Goal: Answer question/provide support

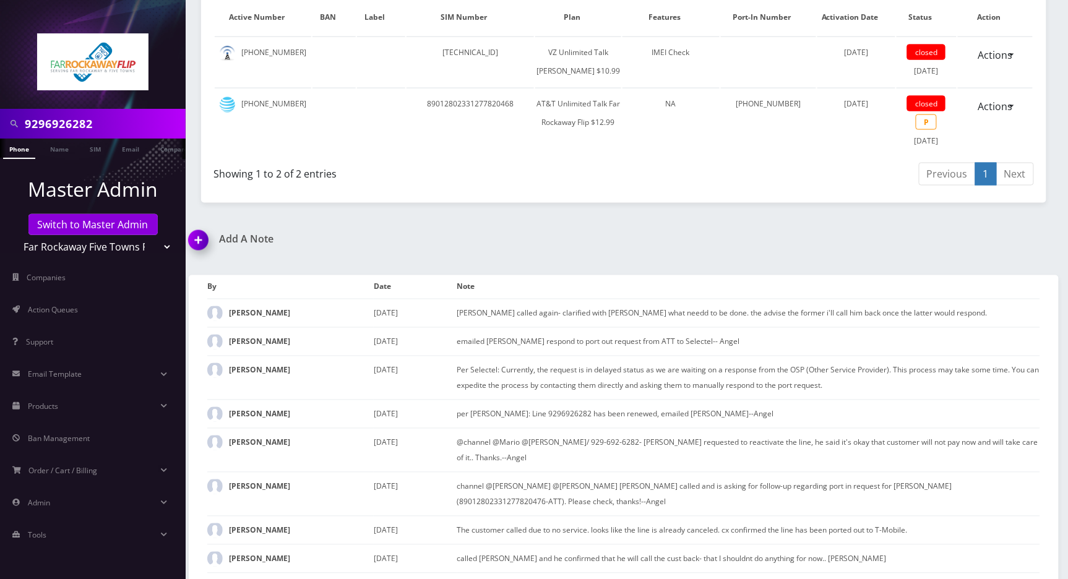
scroll to position [573, 0]
click at [102, 121] on input "9296926282" at bounding box center [104, 124] width 158 height 24
paste input "3478262600"
type input "3478262600"
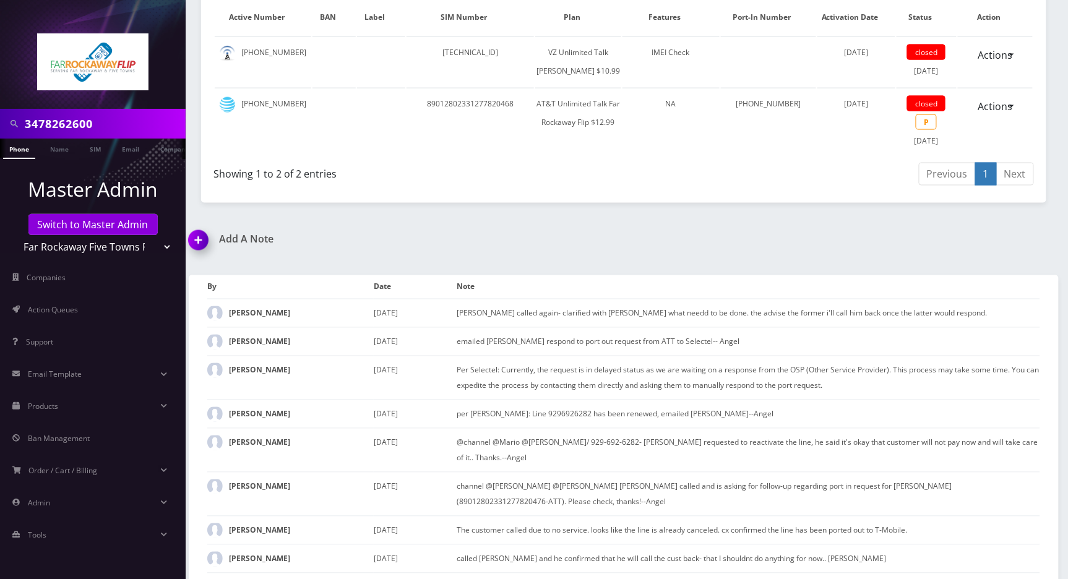
click at [21, 151] on link "Phone" at bounding box center [19, 149] width 32 height 20
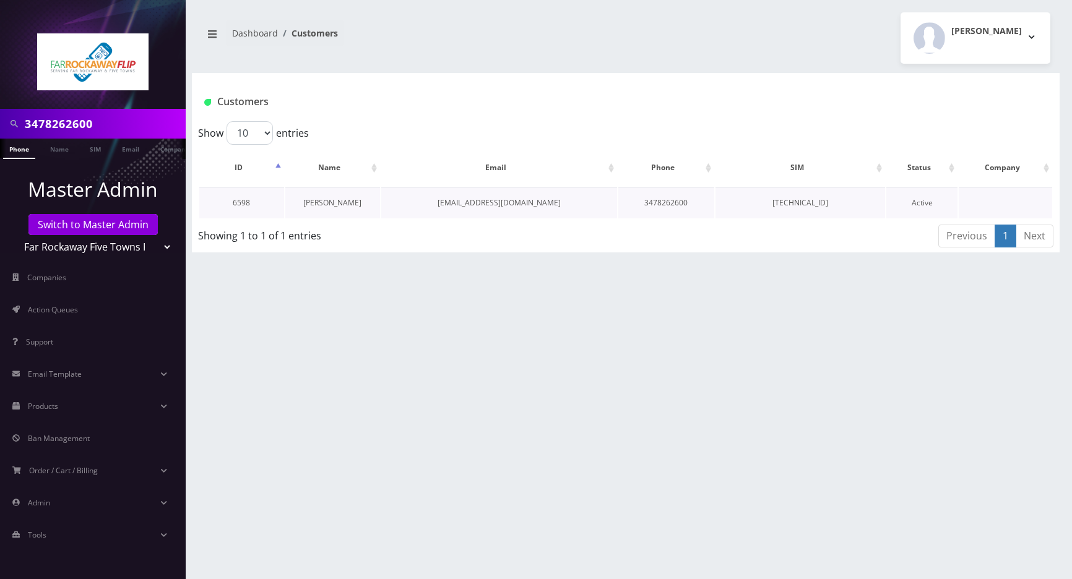
click at [318, 200] on link "[PERSON_NAME]" at bounding box center [332, 202] width 58 height 11
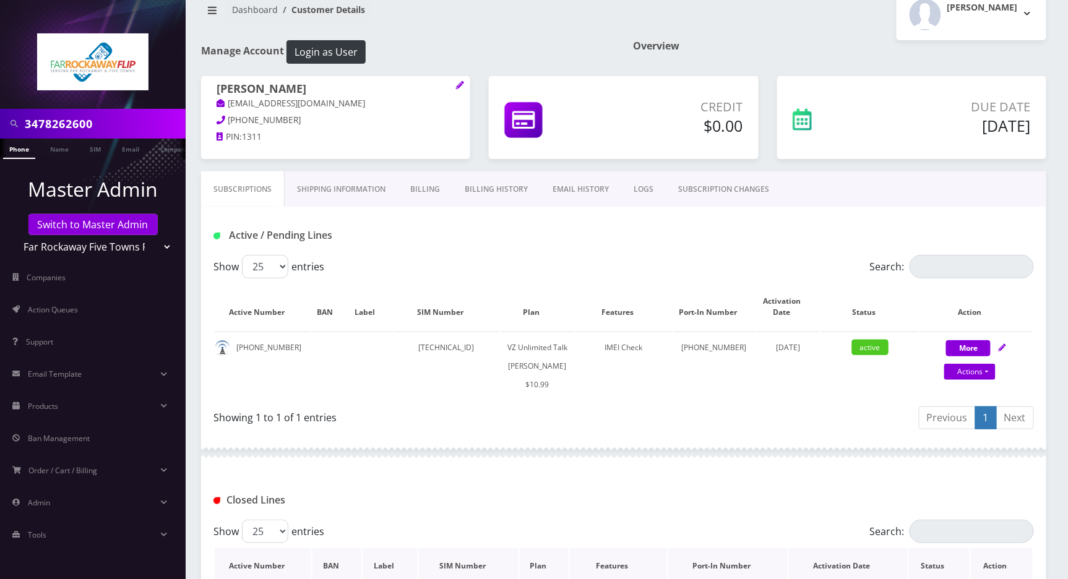
scroll to position [271, 0]
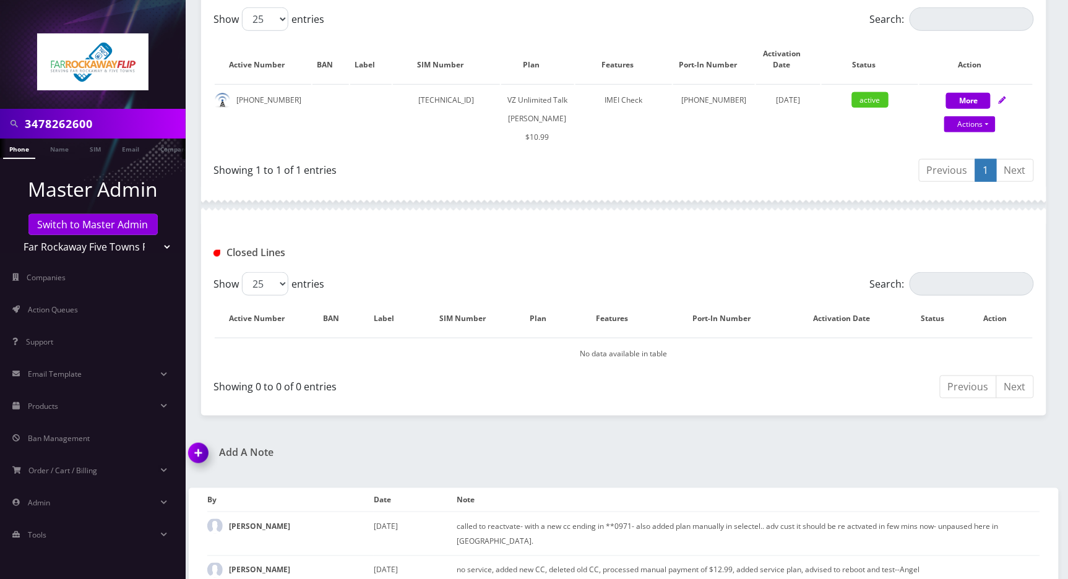
click at [207, 456] on img at bounding box center [201, 457] width 37 height 37
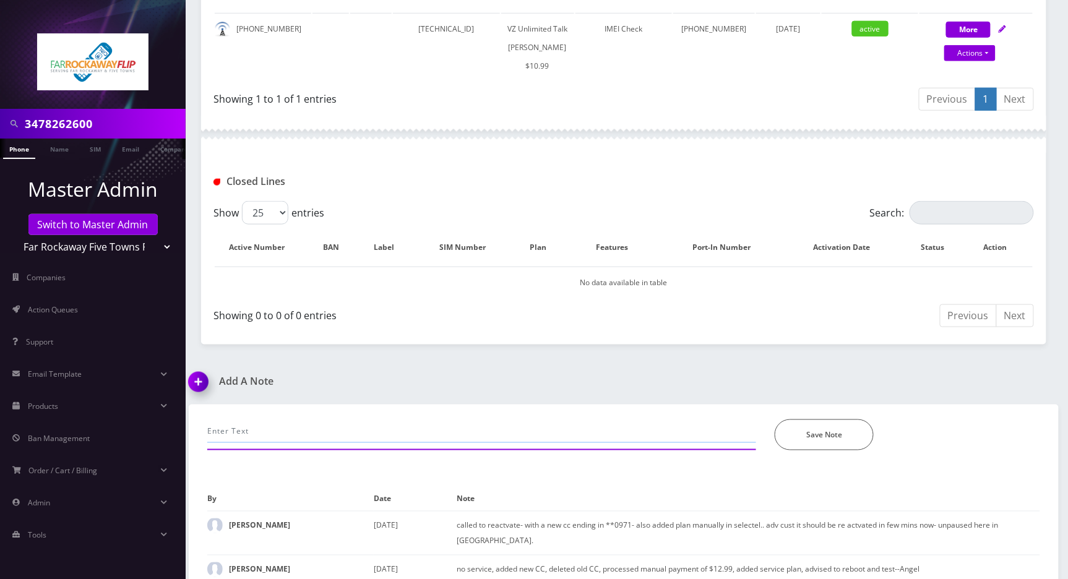
click at [328, 427] on input "text" at bounding box center [481, 432] width 549 height 24
type input "call- asking if the service works in [GEOGRAPHIC_DATA], provided info and advis…"
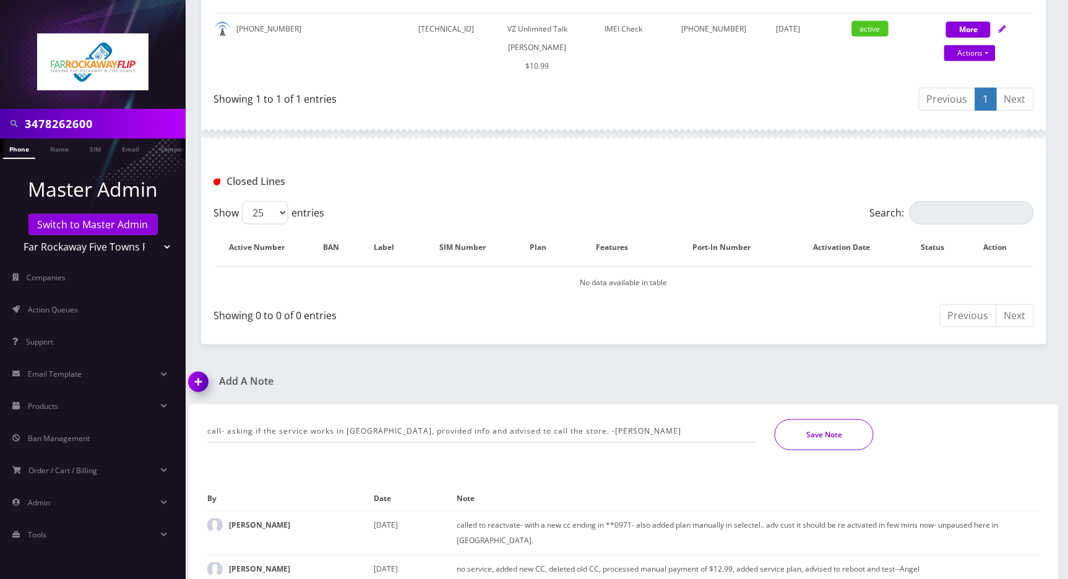
click at [805, 435] on button "Save Note" at bounding box center [824, 435] width 99 height 31
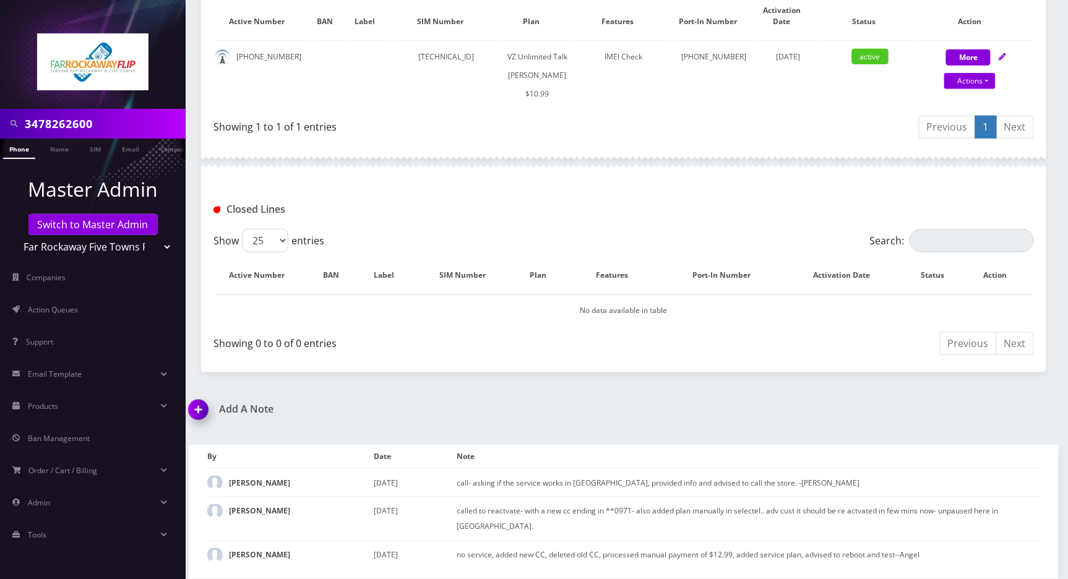
scroll to position [300, 0]
